Goal: Book appointment/travel/reservation

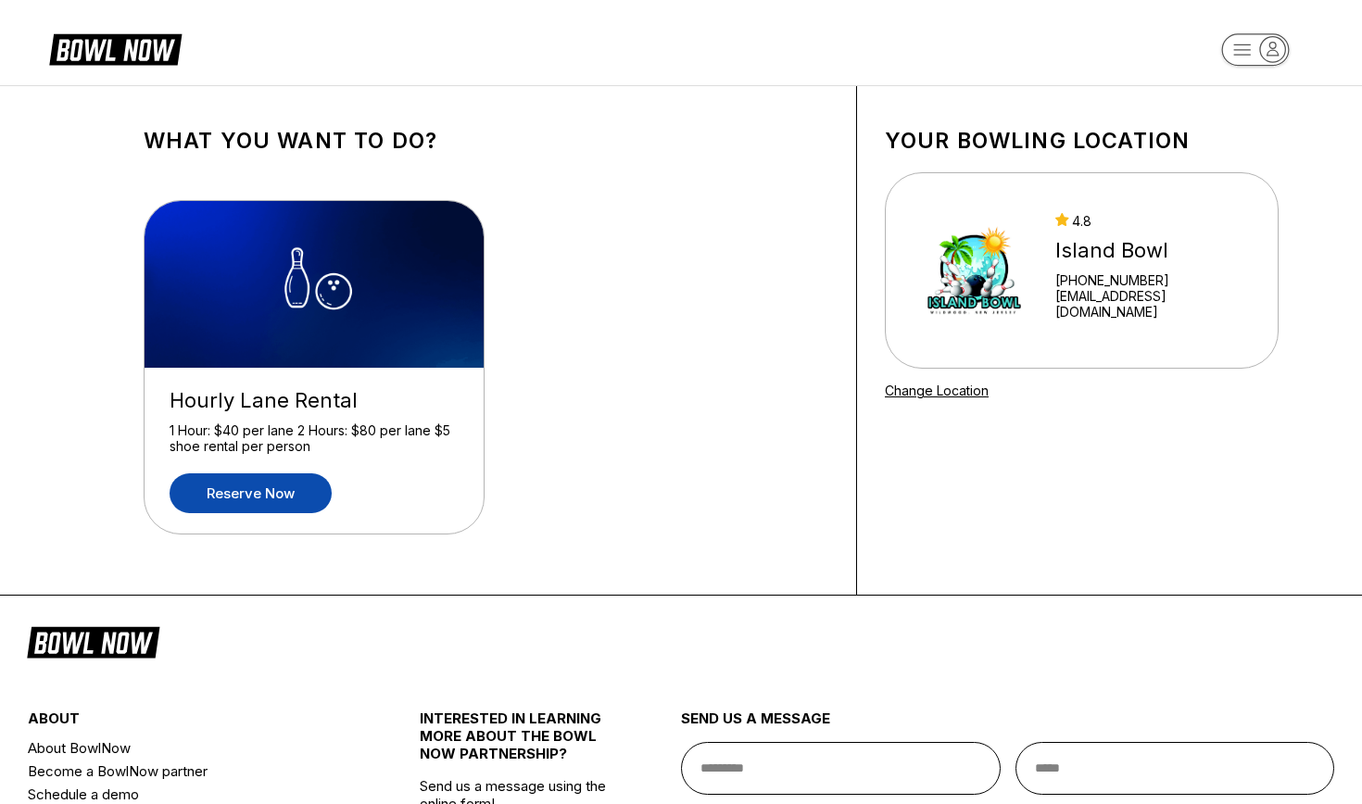
click at [253, 498] on link "Reserve now" at bounding box center [251, 493] width 162 height 40
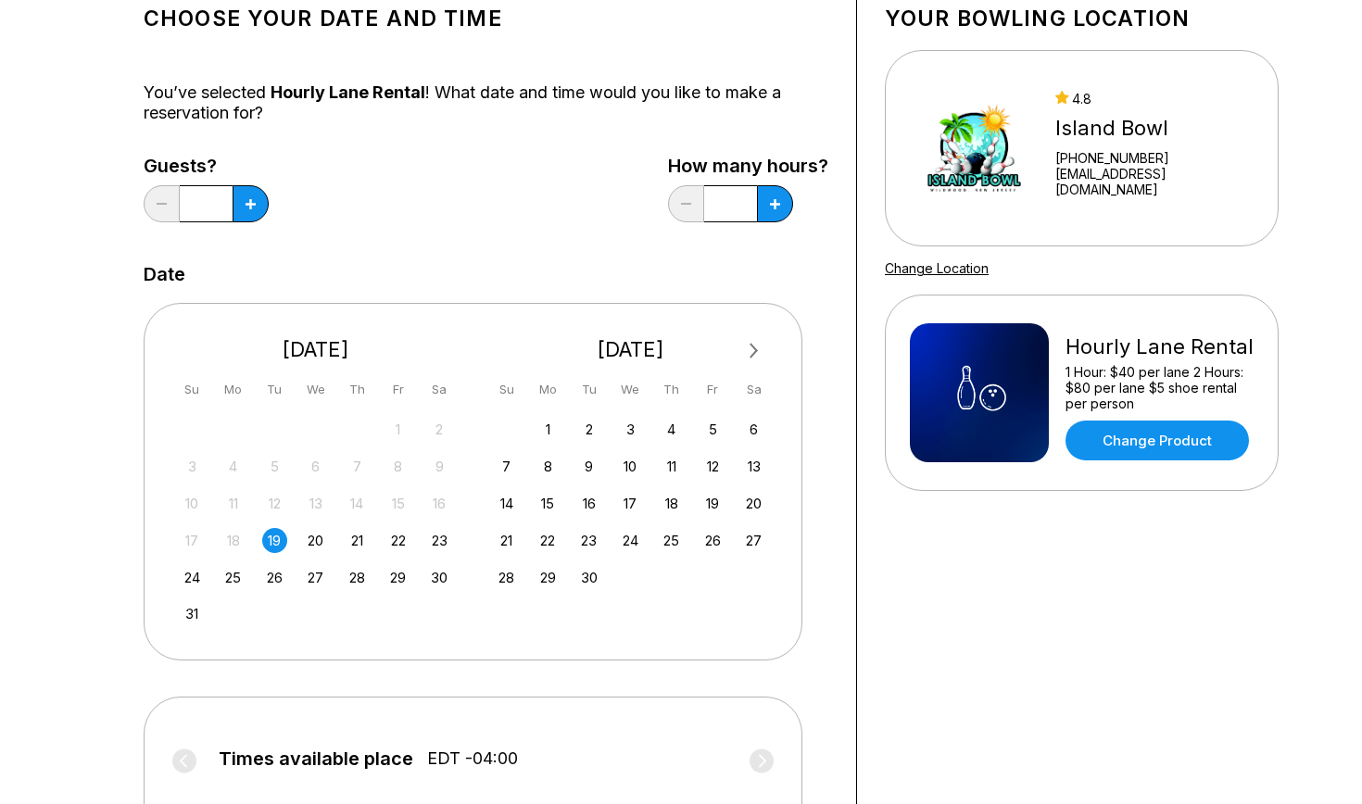
scroll to position [124, 0]
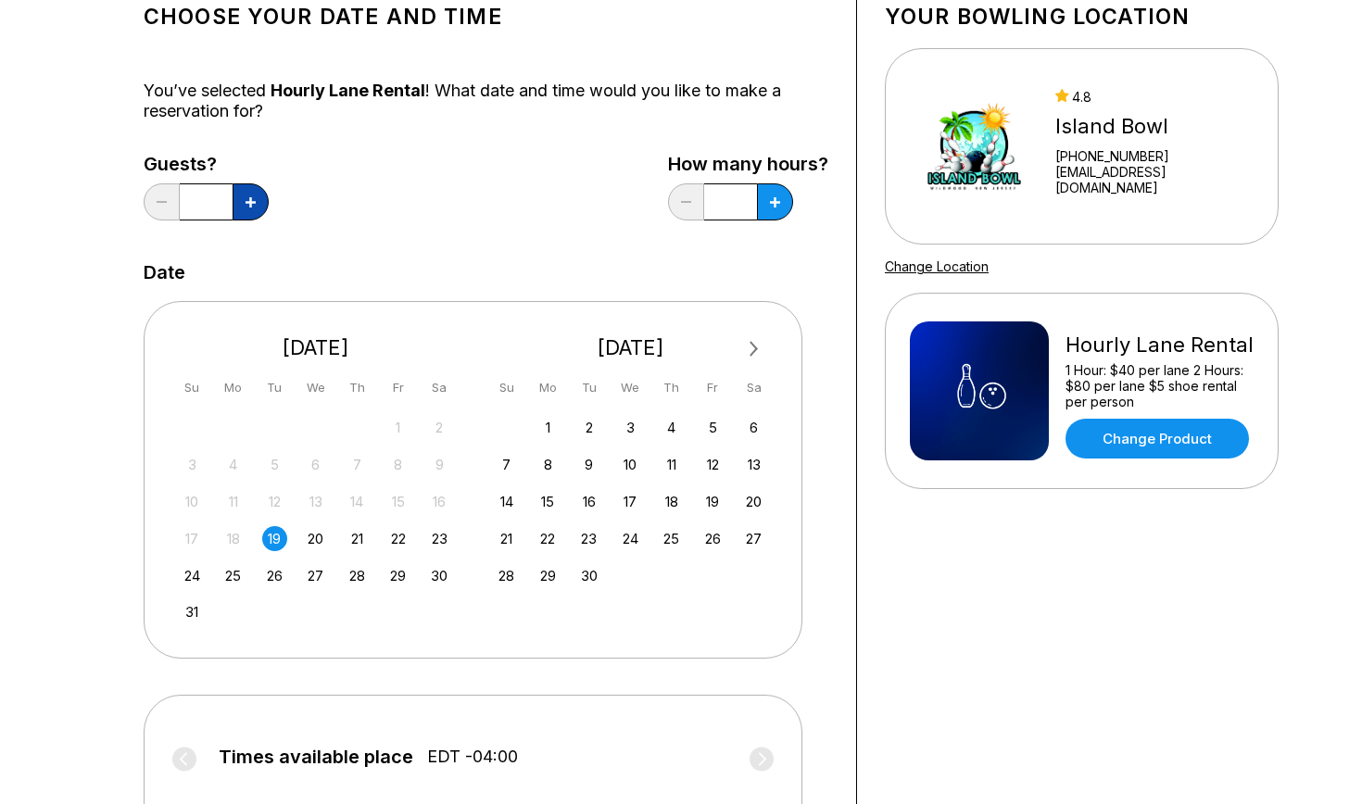
click at [255, 204] on icon at bounding box center [251, 202] width 10 height 10
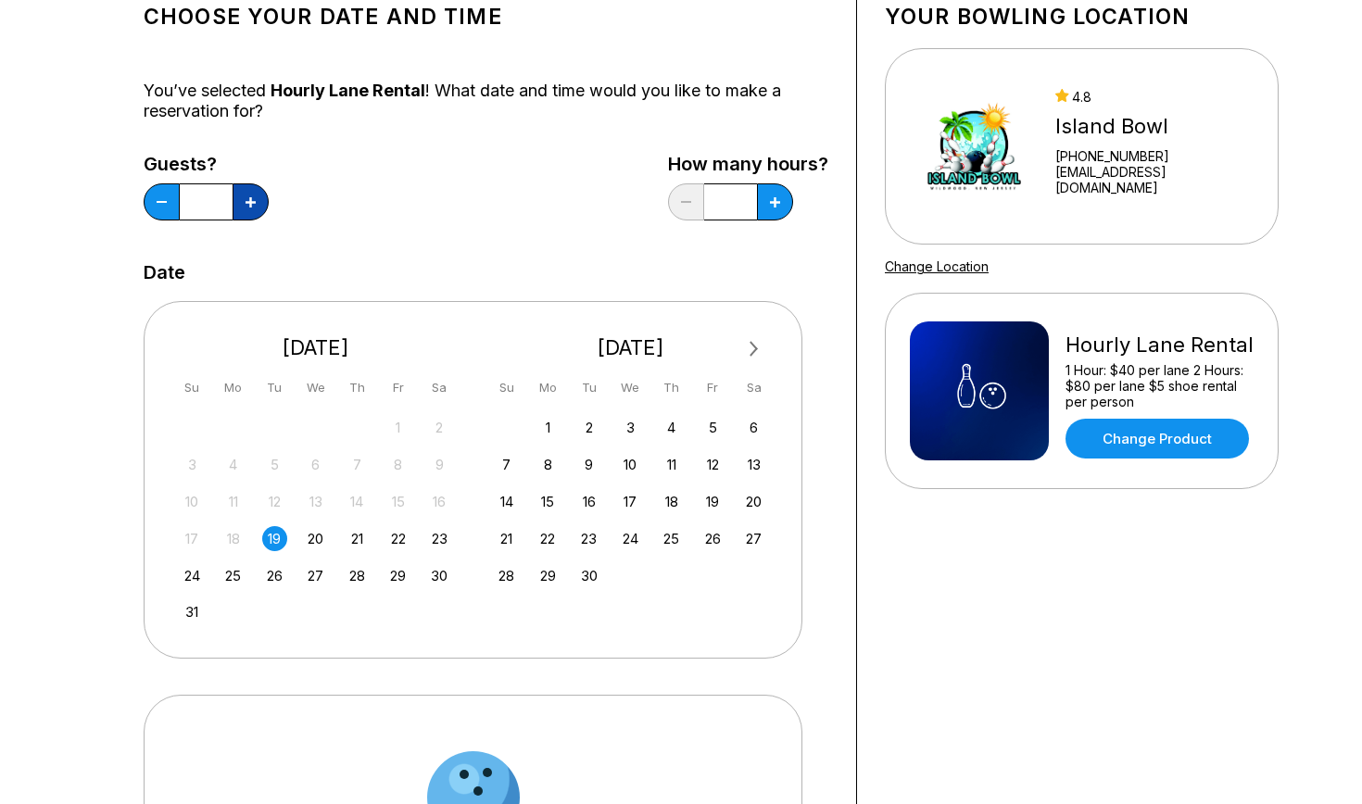
type input "*"
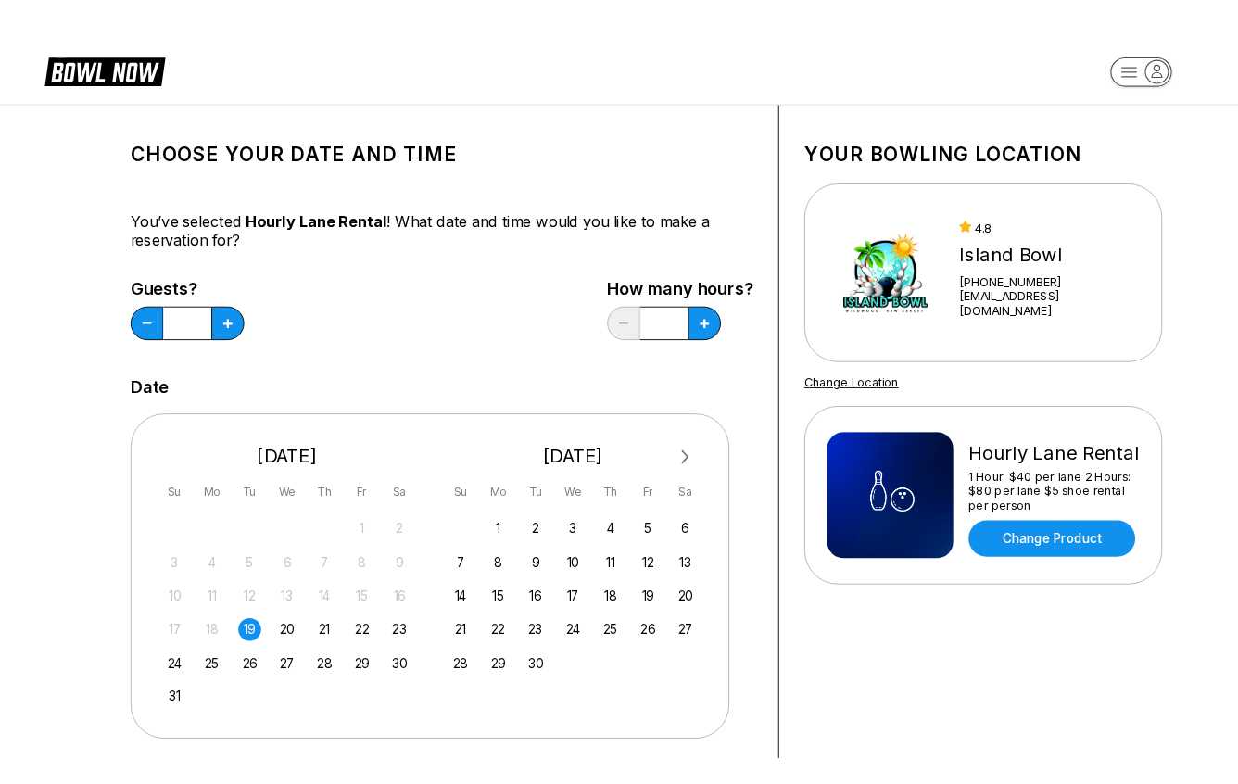
scroll to position [0, 0]
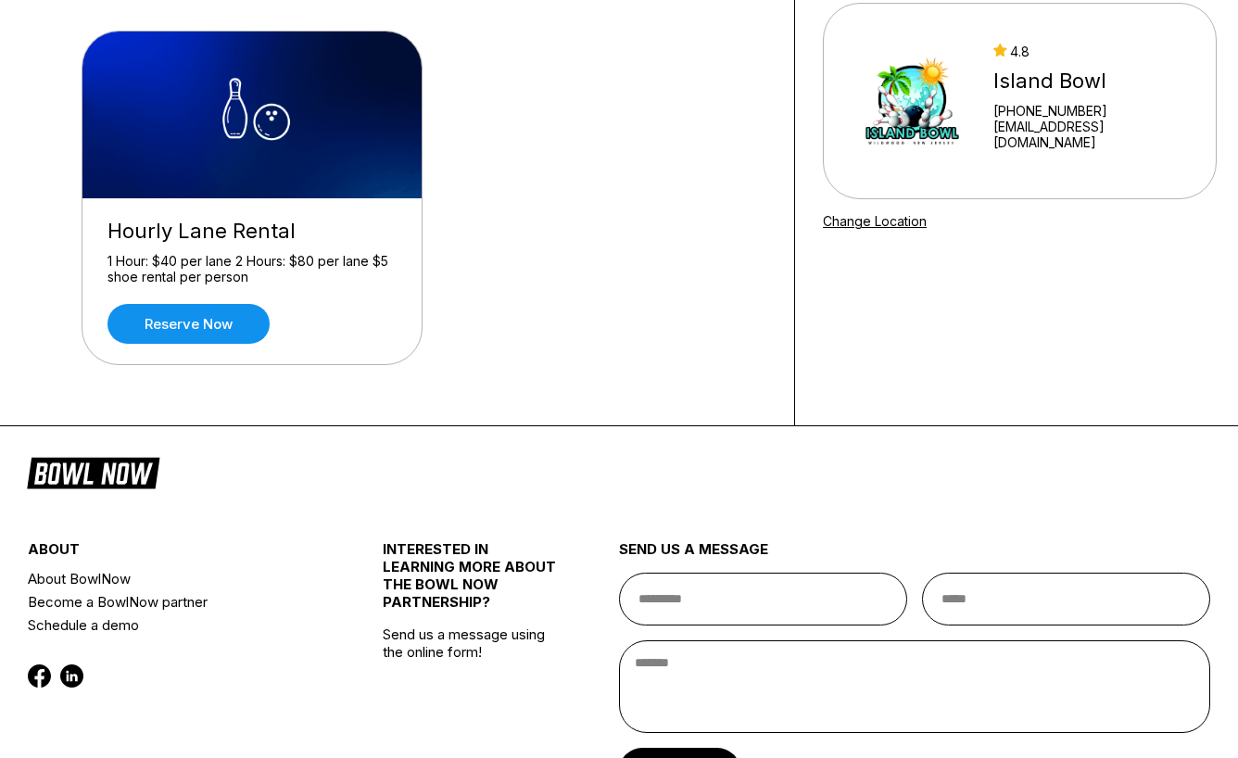
scroll to position [181, 0]
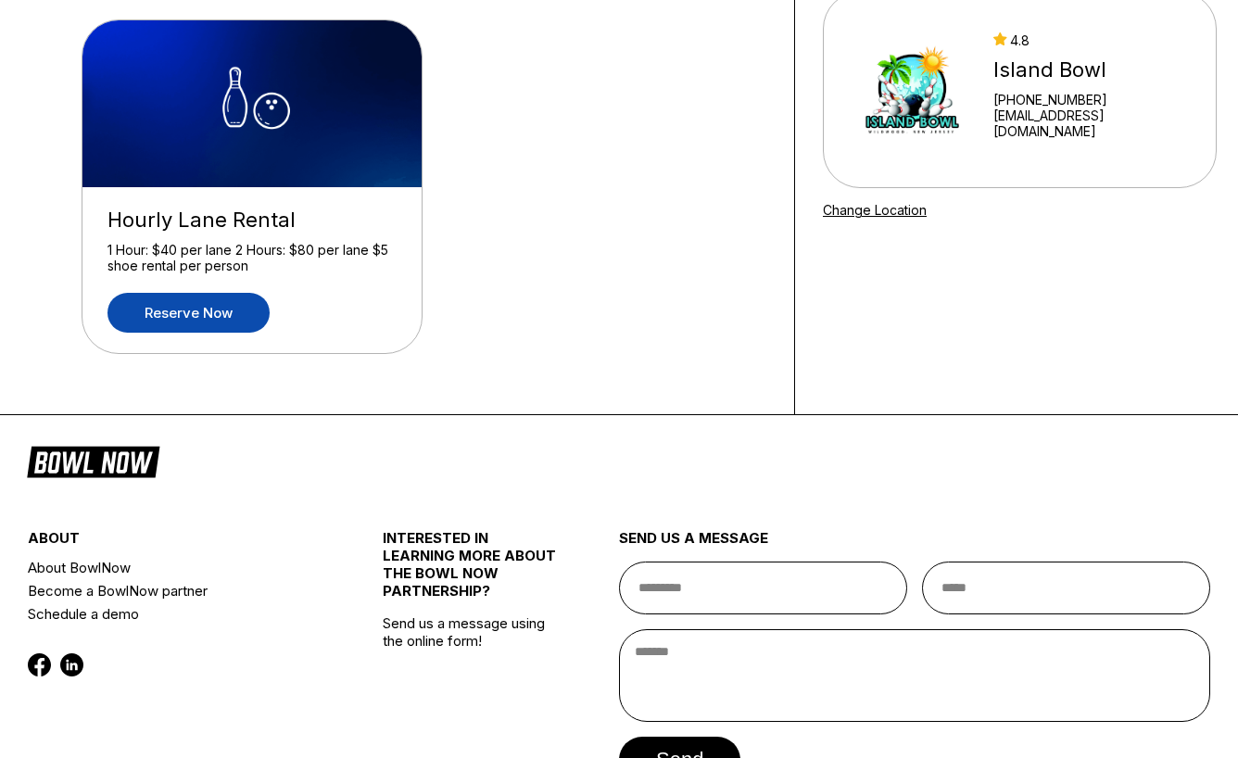
click at [218, 309] on link "Reserve now" at bounding box center [188, 313] width 162 height 40
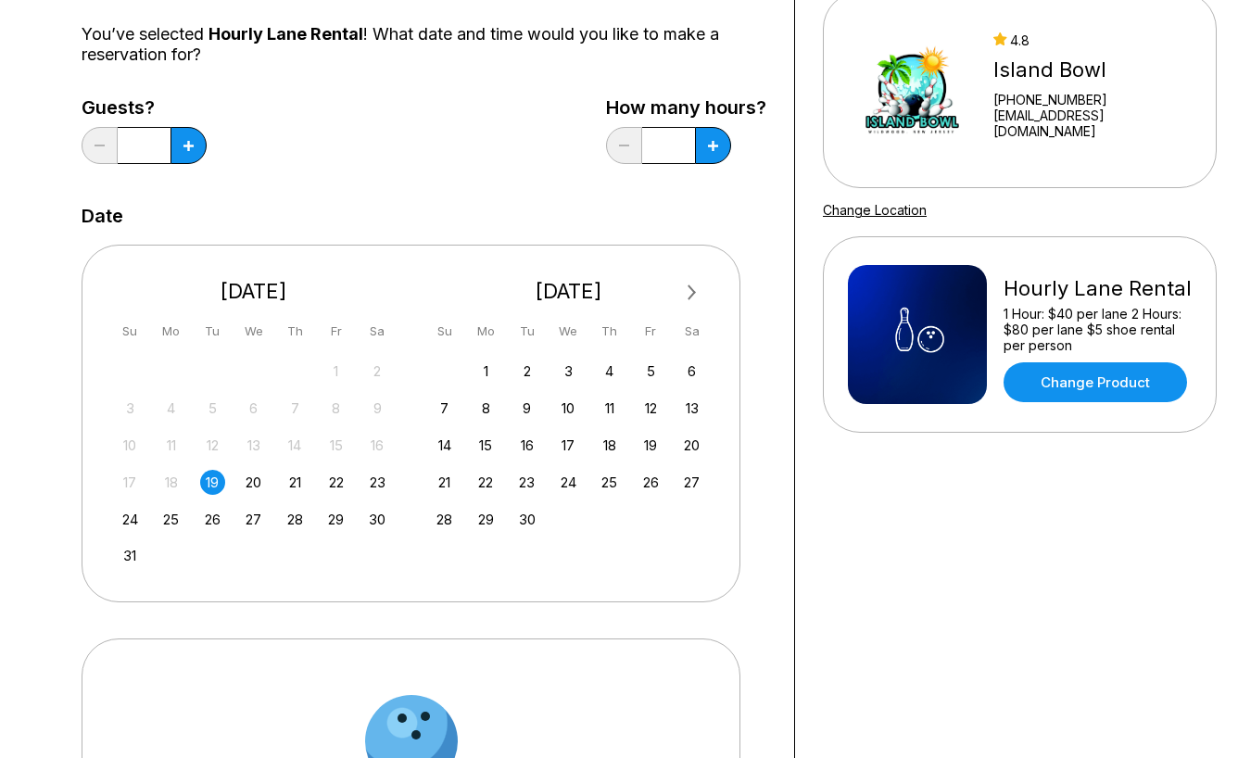
scroll to position [0, 0]
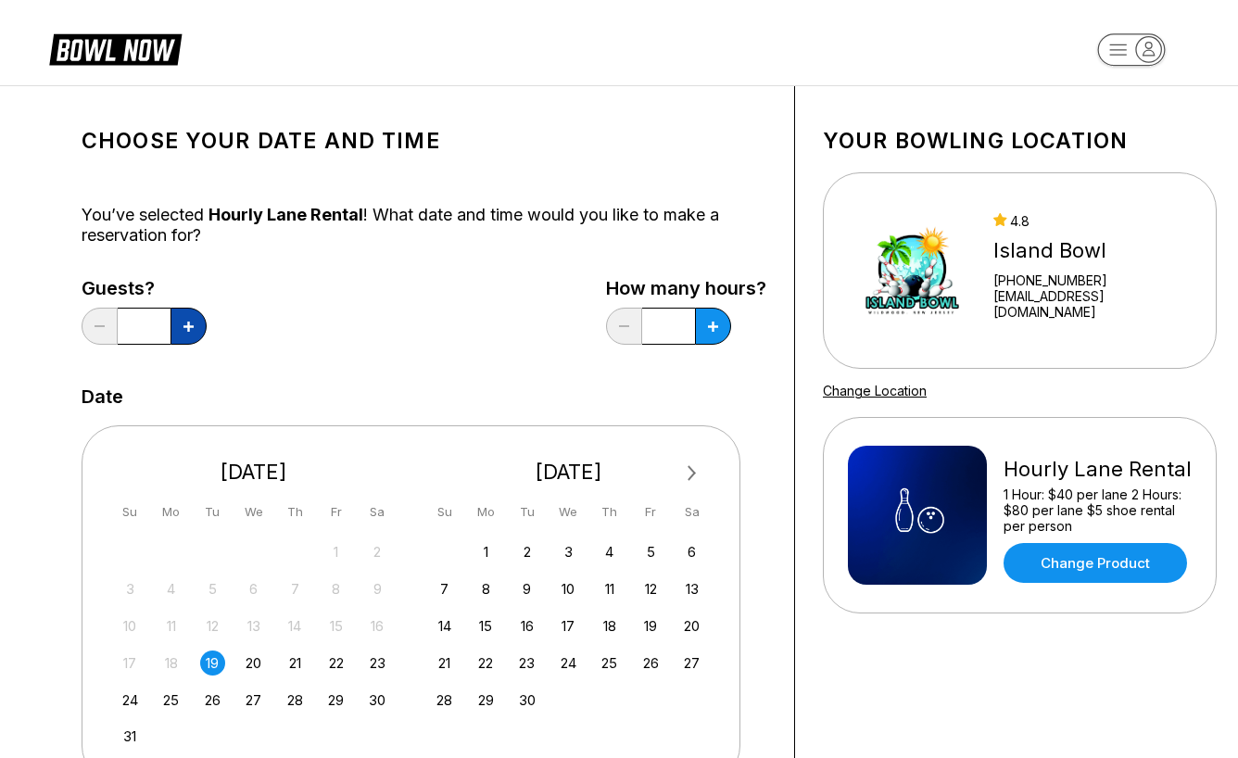
click at [199, 318] on button at bounding box center [188, 326] width 36 height 37
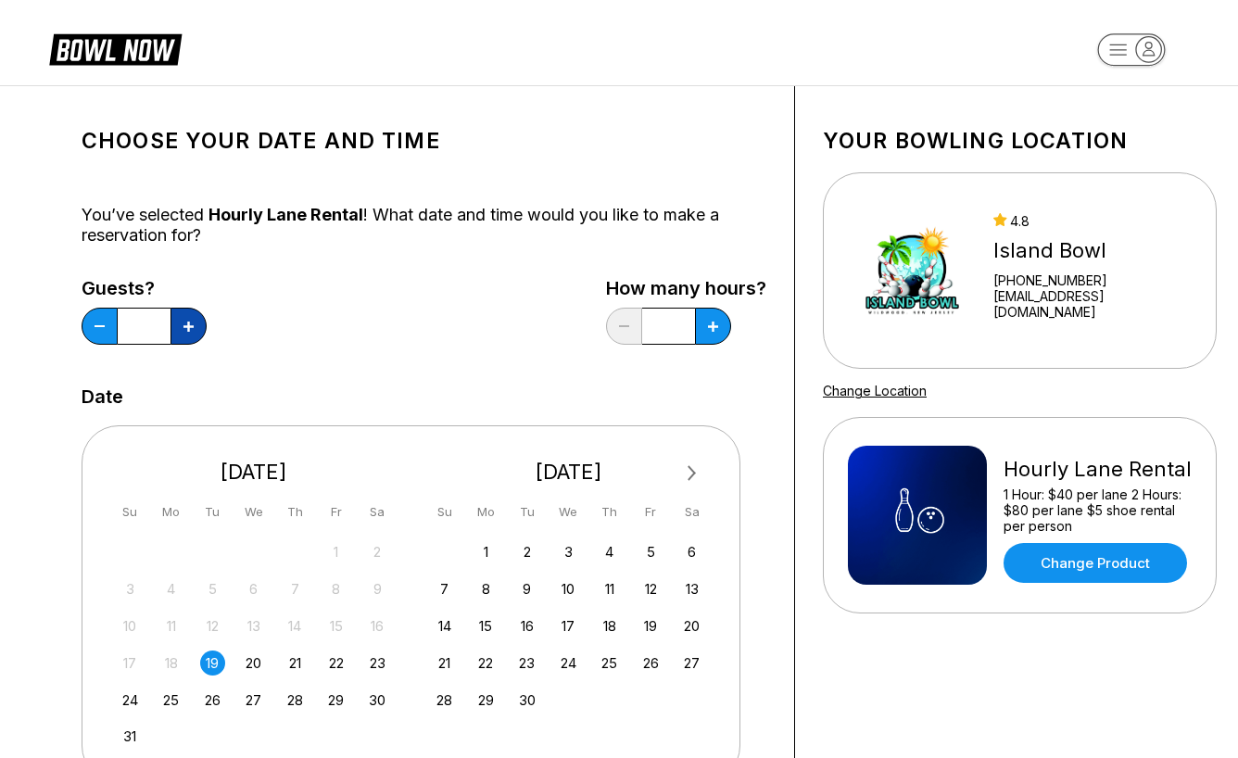
type input "*"
click at [247, 663] on div "20" at bounding box center [253, 662] width 25 height 25
